Goal: Task Accomplishment & Management: Use online tool/utility

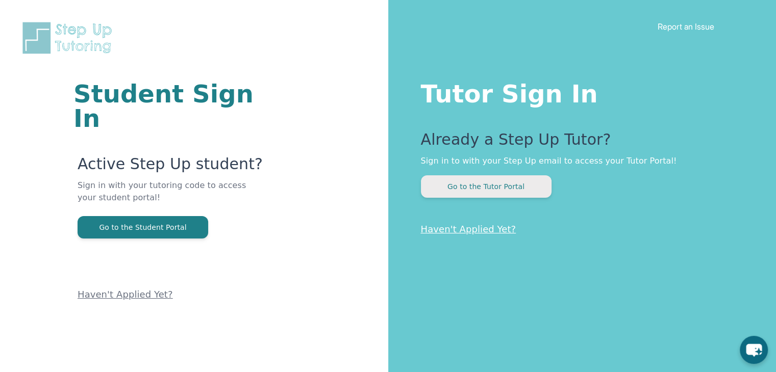
click at [505, 190] on button "Go to the Tutor Portal" at bounding box center [486, 186] width 131 height 22
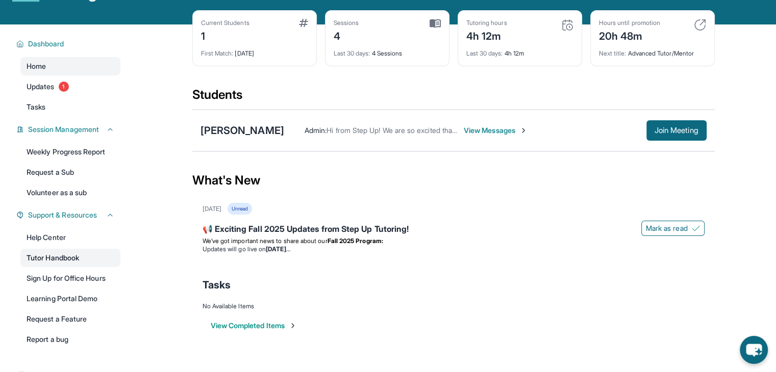
scroll to position [51, 0]
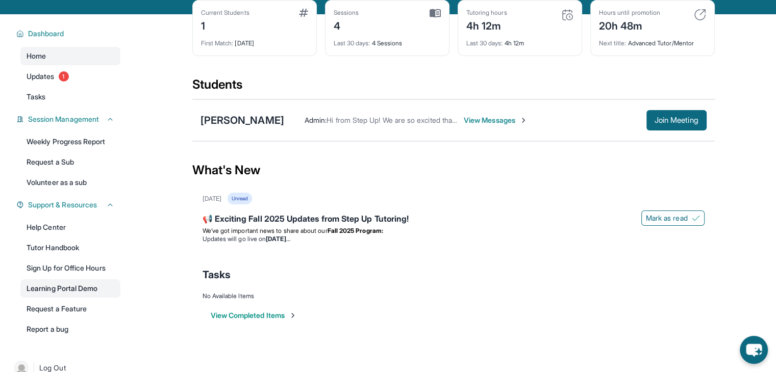
click at [74, 283] on link "Learning Portal Demo" at bounding box center [70, 289] width 100 height 18
click at [655, 117] on span "Join Meeting" at bounding box center [677, 120] width 44 height 6
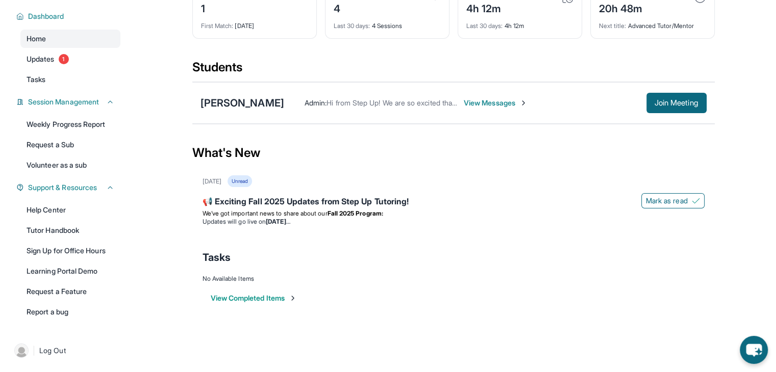
scroll to position [0, 0]
